Goal: Use online tool/utility: Use online tool/utility

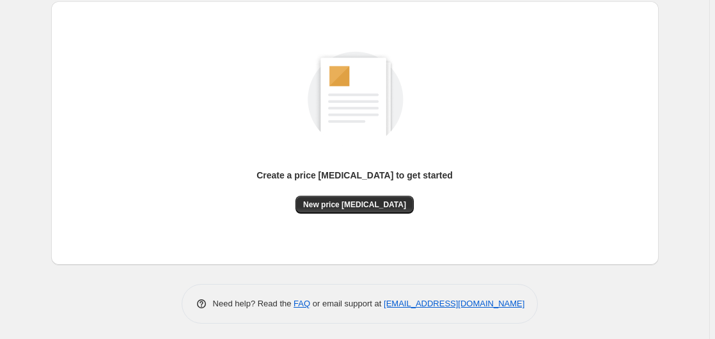
scroll to position [140, 0]
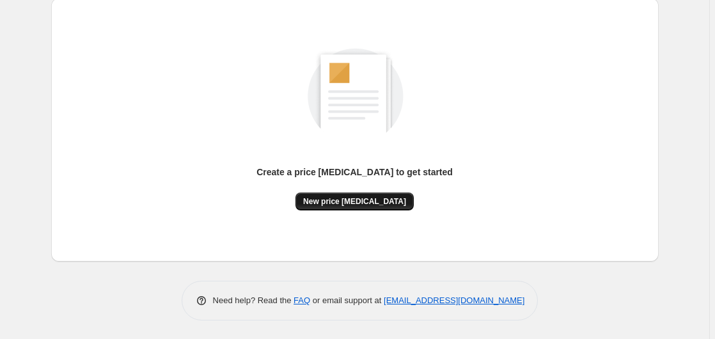
click at [353, 204] on span "New price [MEDICAL_DATA]" at bounding box center [354, 201] width 103 height 10
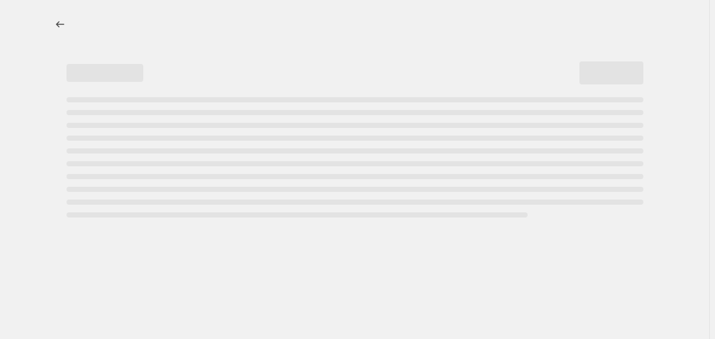
select select "percentage"
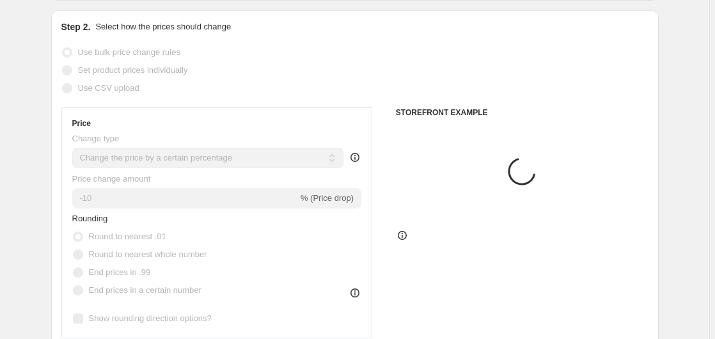
scroll to position [130, 0]
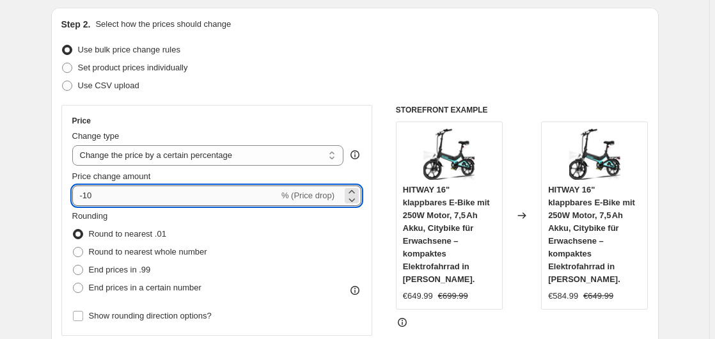
click at [152, 198] on input "-10" at bounding box center [175, 195] width 206 height 20
type input "-1"
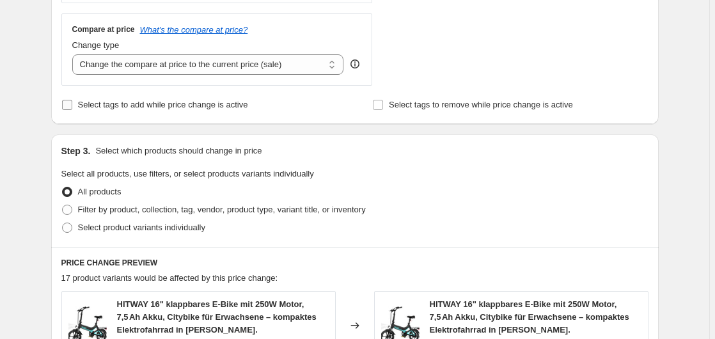
scroll to position [137, 0]
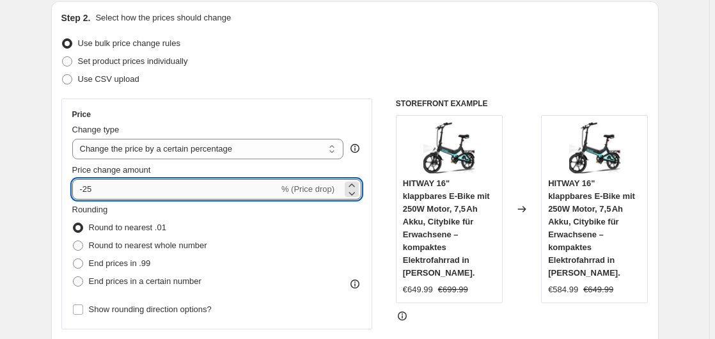
type input "-2"
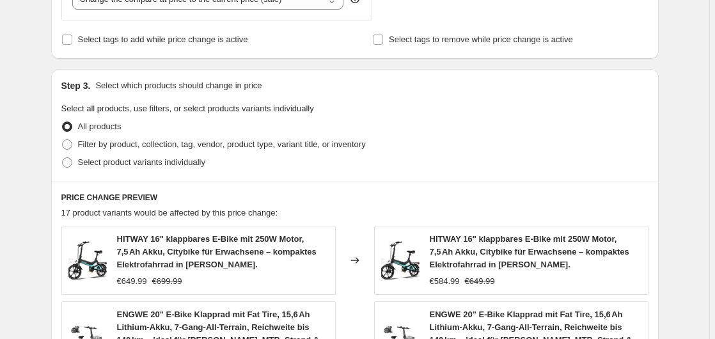
scroll to position [1050, 0]
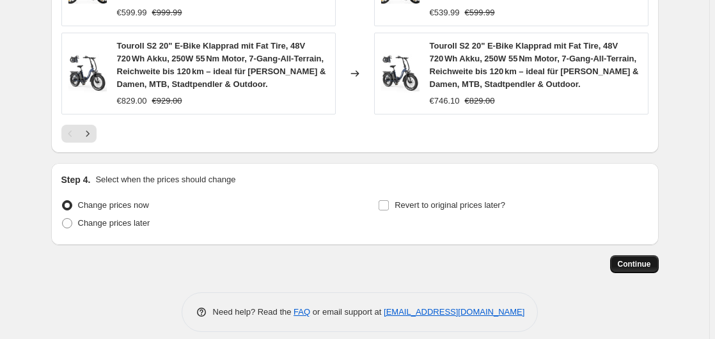
type input "-35"
click at [635, 259] on span "Continue" at bounding box center [633, 264] width 33 height 10
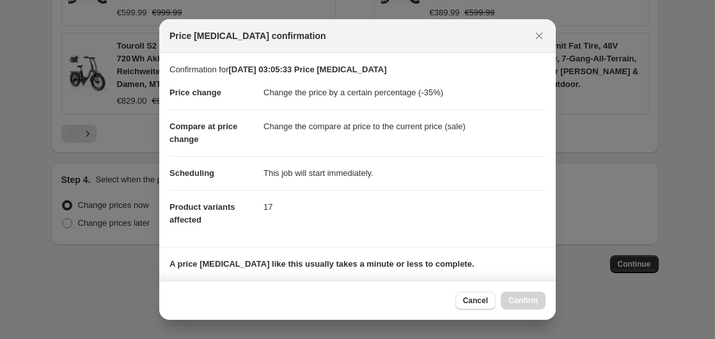
scroll to position [202, 0]
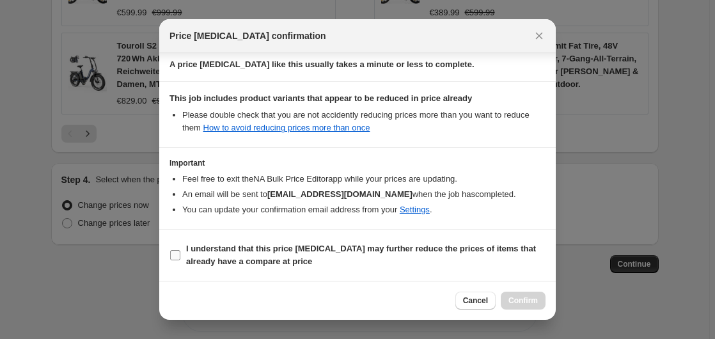
click at [212, 245] on b "I understand that this price [MEDICAL_DATA] may further reduce the prices of it…" at bounding box center [361, 255] width 350 height 22
click at [180, 250] on input "I understand that this price [MEDICAL_DATA] may further reduce the prices of it…" at bounding box center [175, 255] width 10 height 10
checkbox input "true"
click at [520, 300] on span "Confirm" at bounding box center [522, 300] width 29 height 10
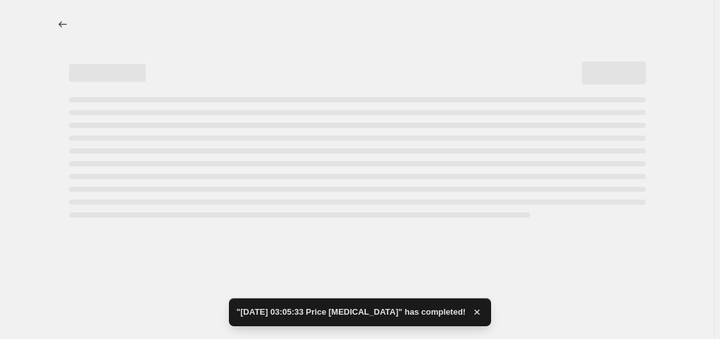
select select "percentage"
